Goal: Task Accomplishment & Management: Manage account settings

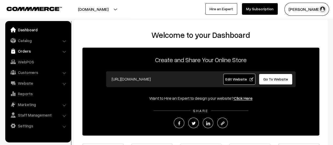
click at [22, 51] on link "Orders" at bounding box center [38, 50] width 63 height 9
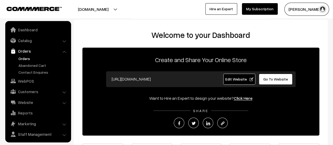
click at [23, 56] on link "Orders" at bounding box center [43, 59] width 52 height 6
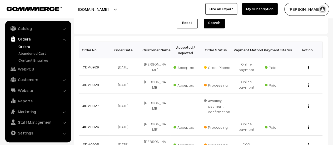
scroll to position [66, 0]
click at [86, 64] on link "#DM0929" at bounding box center [90, 66] width 17 height 4
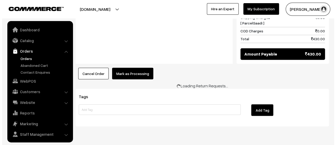
scroll to position [12, 0]
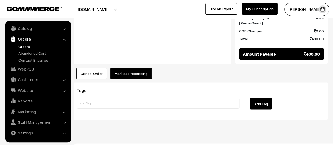
click at [127, 68] on button "Mark as Processing" at bounding box center [130, 74] width 41 height 12
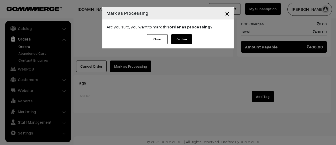
click at [180, 38] on button "Confirm" at bounding box center [181, 39] width 21 height 10
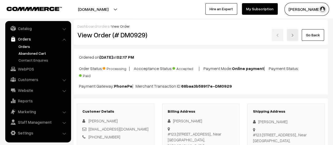
click at [25, 53] on link "Abandoned Cart" at bounding box center [43, 53] width 52 height 6
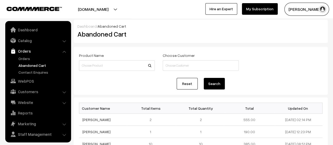
scroll to position [12, 0]
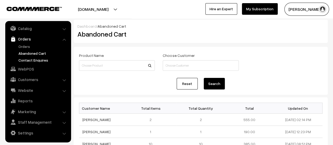
click at [34, 58] on link "Contact Enquires" at bounding box center [43, 60] width 52 height 6
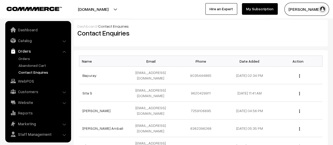
scroll to position [12, 0]
